Goal: Information Seeking & Learning: Learn about a topic

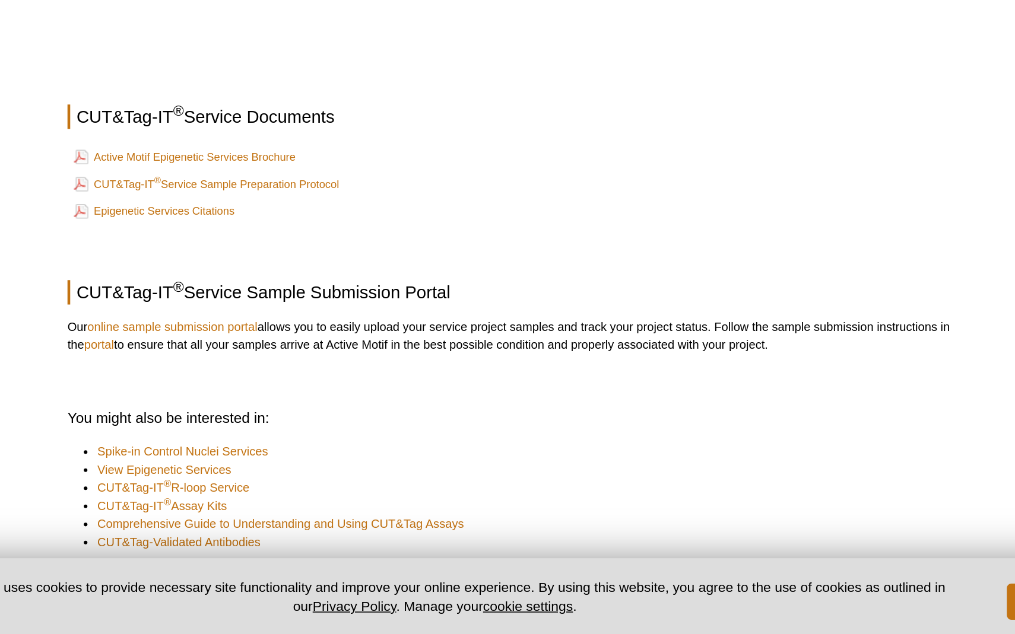
scroll to position [1502, 0]
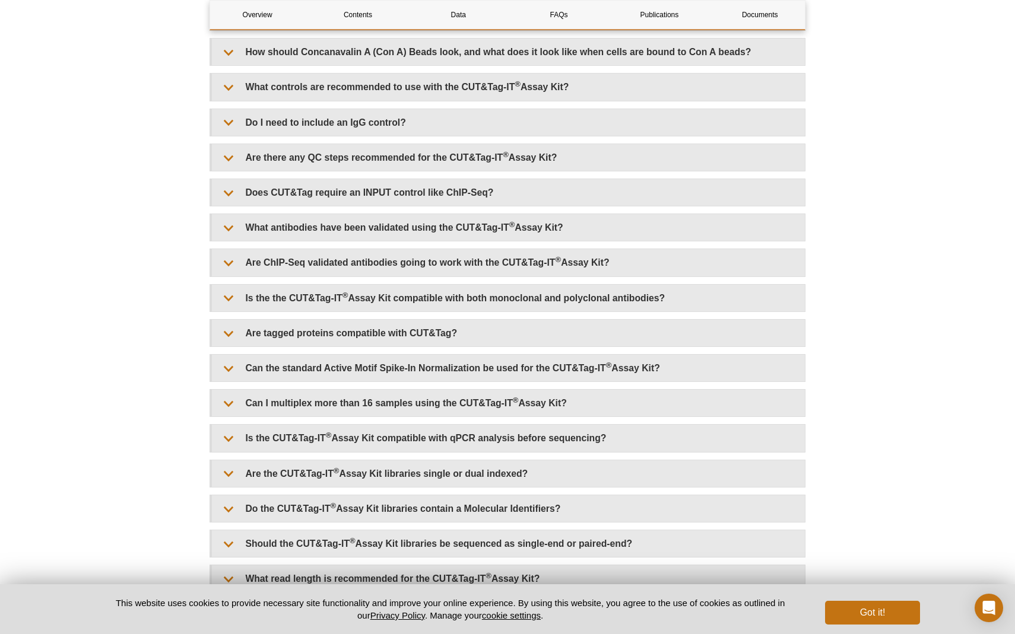
scroll to position [2902, 0]
